Goal: Task Accomplishment & Management: Manage account settings

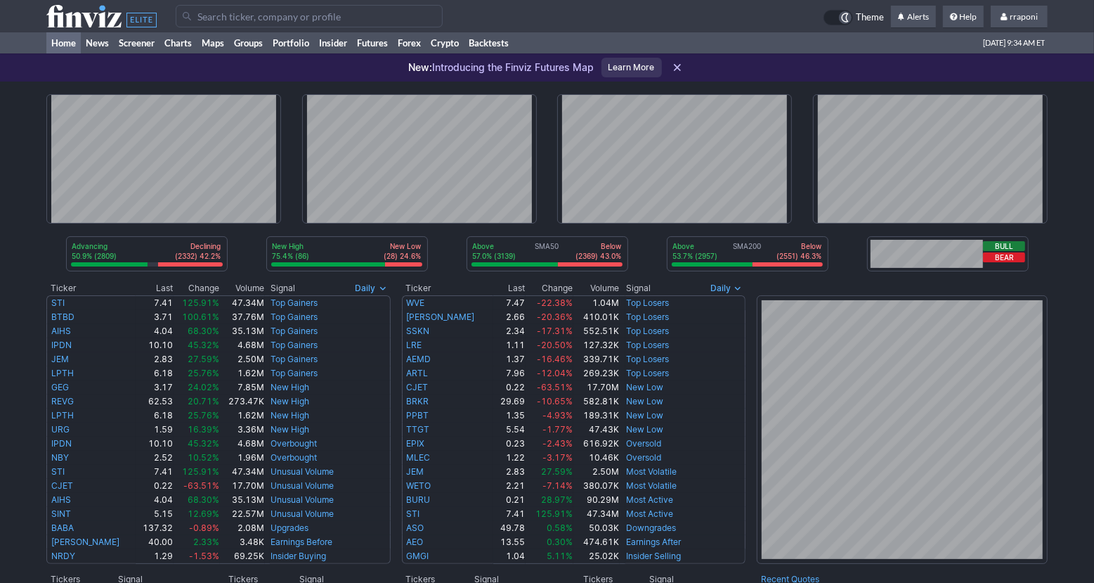
click at [301, 54] on div "New: Introducing the Finviz Futures Map Learn More" at bounding box center [547, 67] width 1094 height 28
click at [304, 52] on link "Portfolio" at bounding box center [291, 42] width 46 height 21
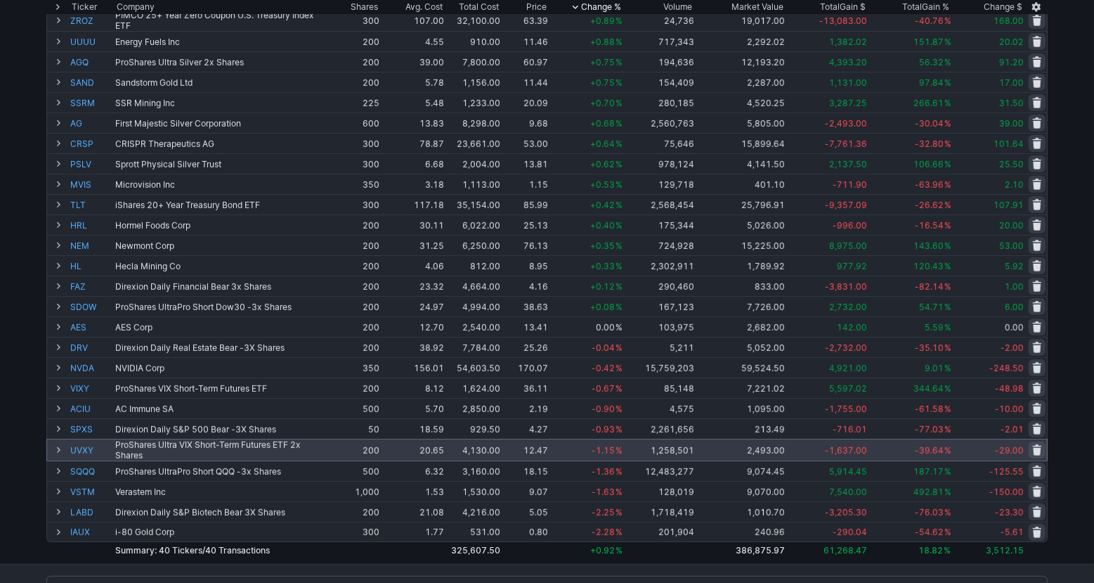
scroll to position [116, 0]
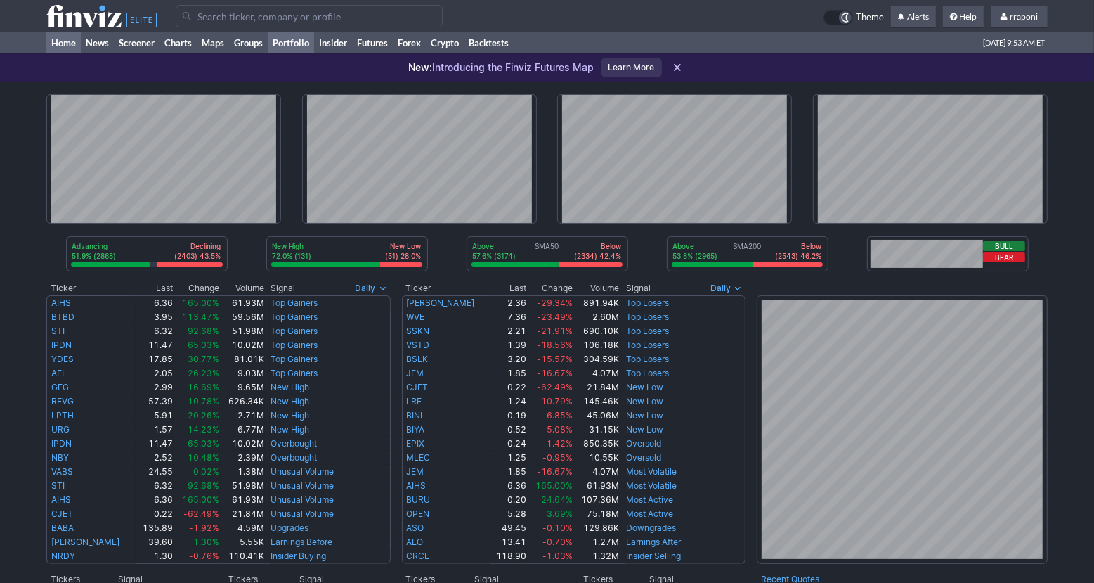
click at [300, 47] on link "Portfolio" at bounding box center [291, 42] width 46 height 21
click at [292, 43] on link "Portfolio" at bounding box center [291, 42] width 46 height 21
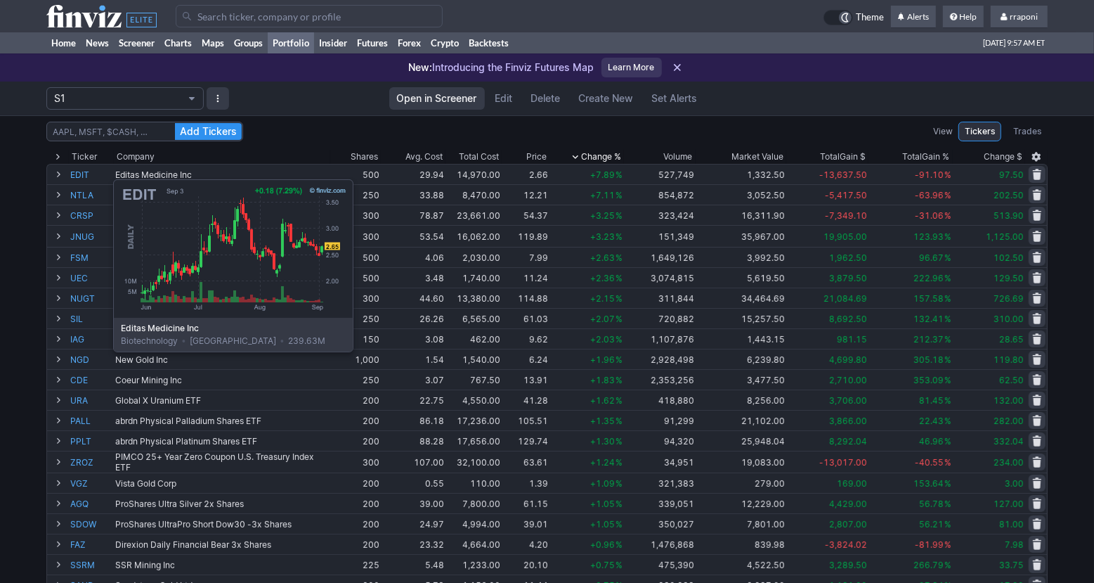
click at [78, 172] on link "EDIT" at bounding box center [91, 174] width 42 height 20
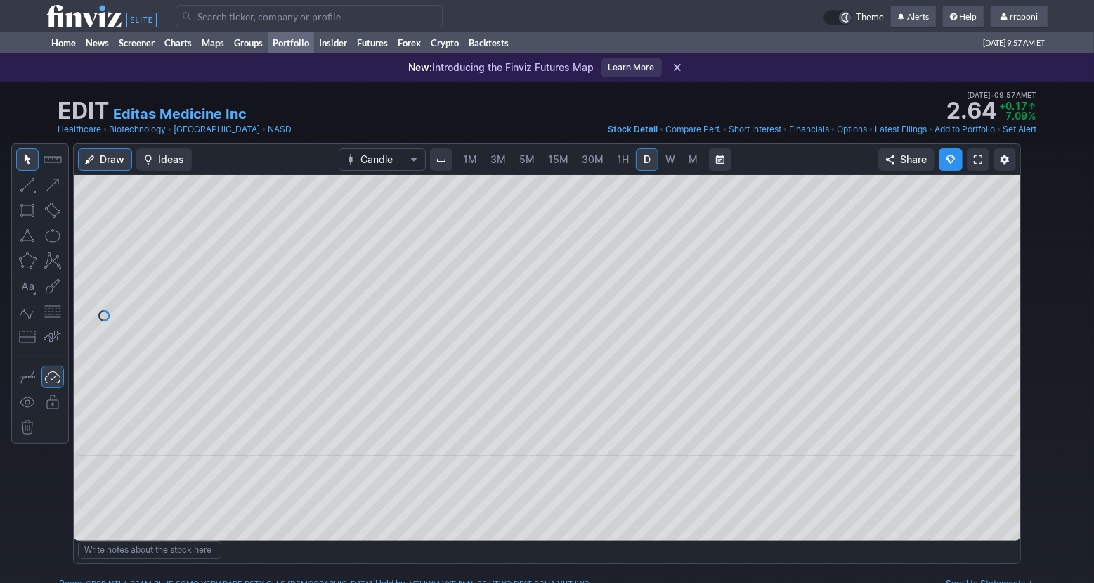
click at [299, 48] on link "Portfolio" at bounding box center [291, 42] width 46 height 21
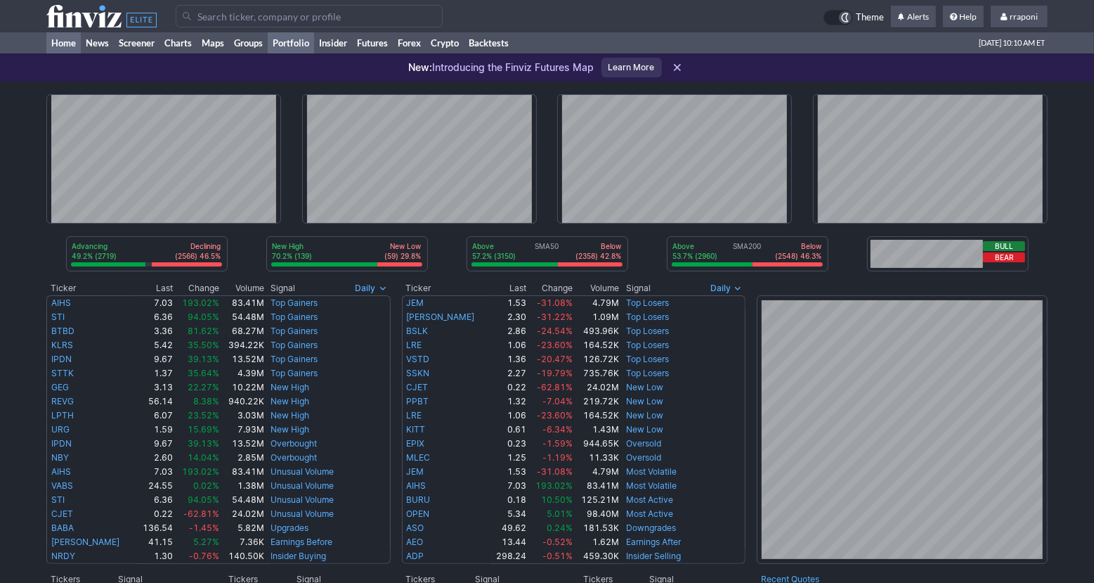
click at [304, 39] on link "Portfolio" at bounding box center [291, 42] width 46 height 21
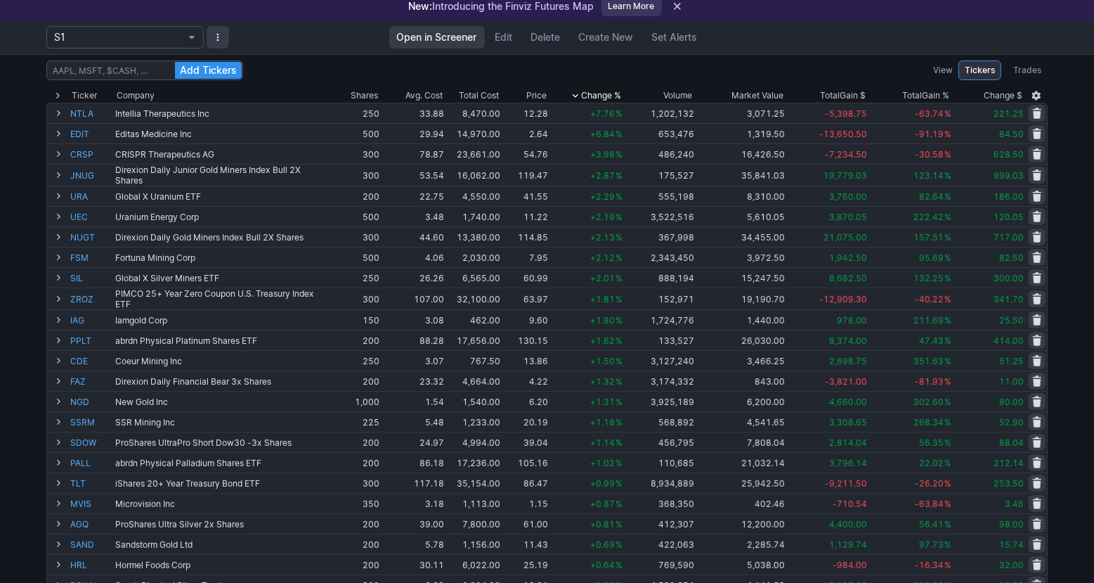
scroll to position [79, 0]
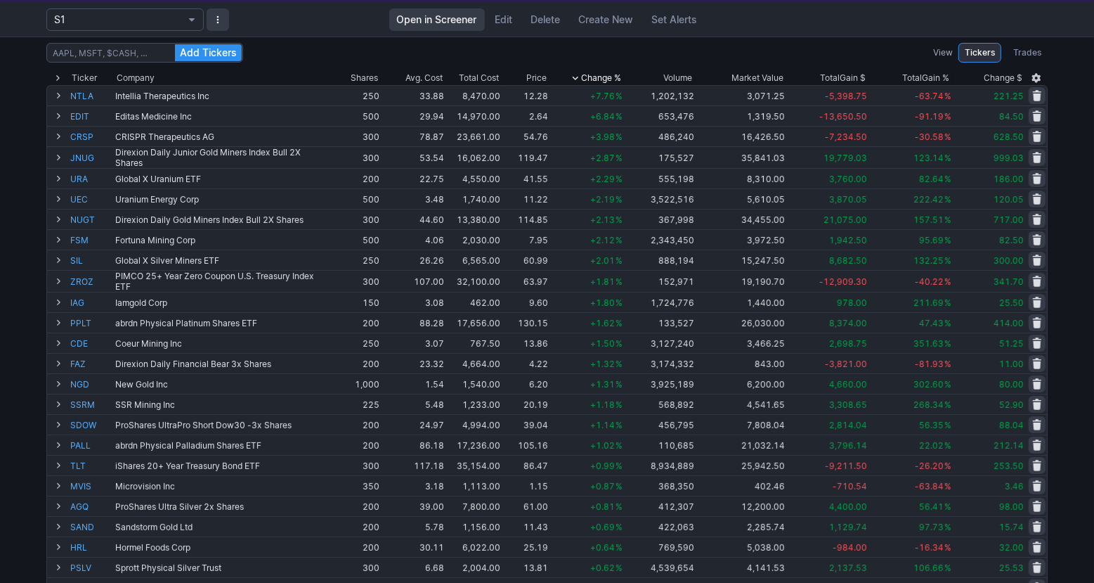
click at [1080, 314] on div "Add Tickers View Tickers Trades Ticker Company Shares Avg. Cost Total Cost Pric…" at bounding box center [547, 482] width 1094 height 890
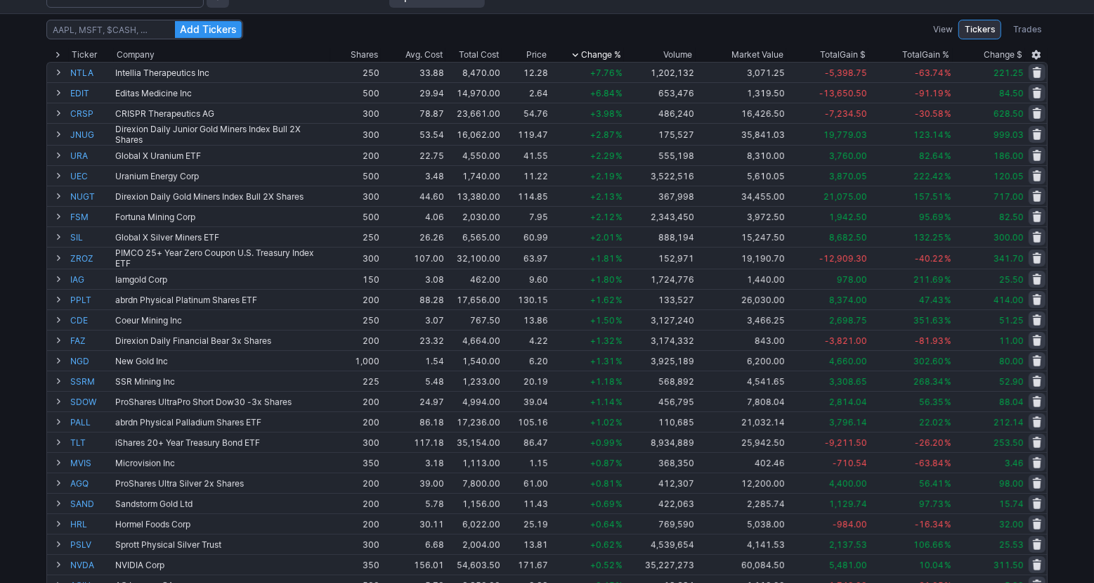
scroll to position [134, 0]
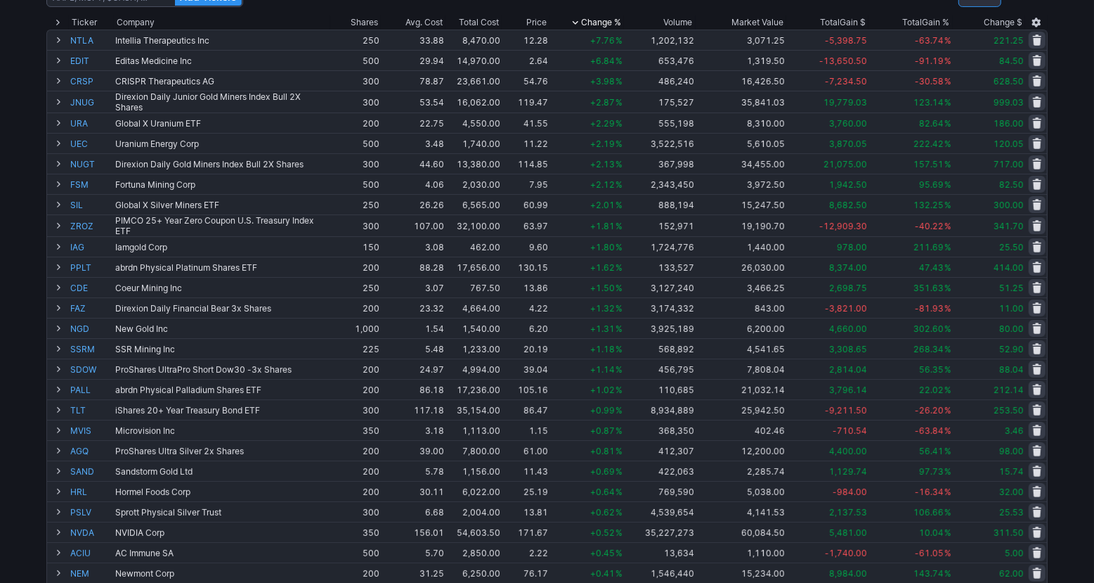
click at [1078, 319] on div "Add Tickers View Tickers Trades Ticker Company Shares Avg. Cost Total Cost Pric…" at bounding box center [547, 426] width 1094 height 890
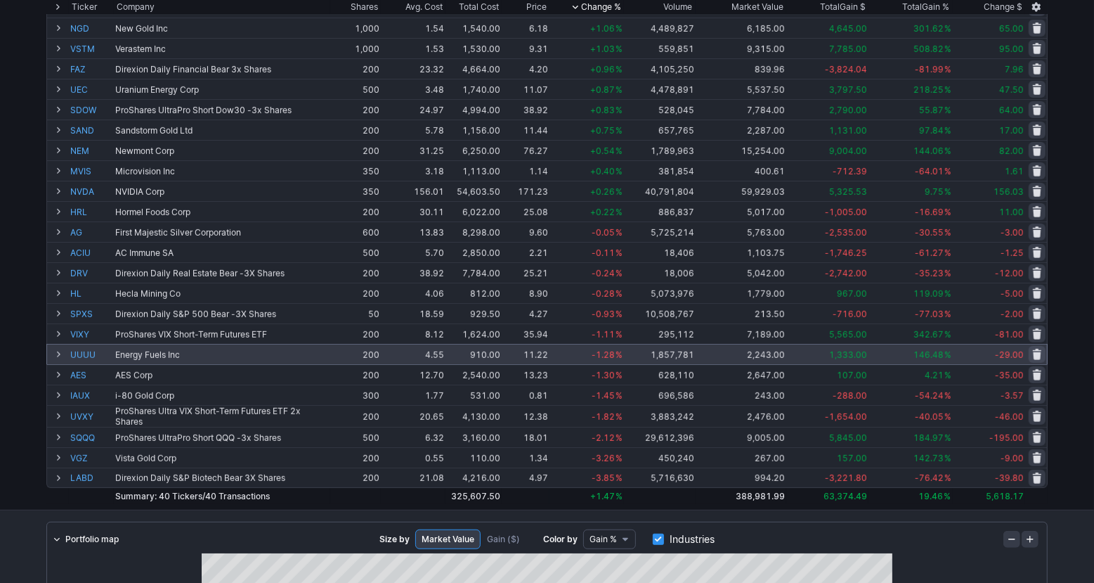
scroll to position [481, 0]
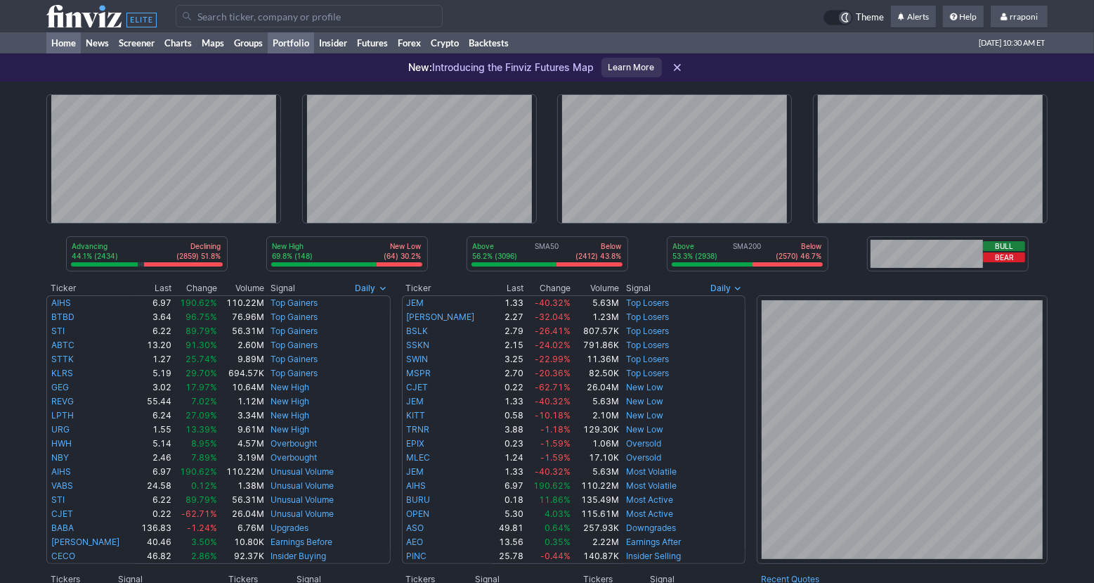
click at [301, 41] on link "Portfolio" at bounding box center [291, 42] width 46 height 21
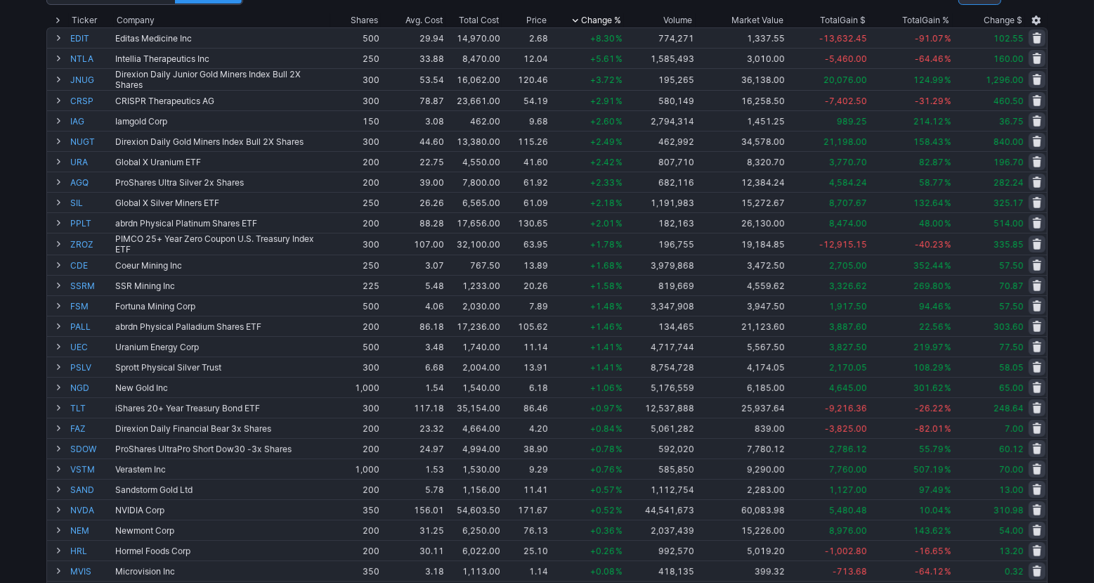
scroll to position [131, 0]
